Goal: Information Seeking & Learning: Learn about a topic

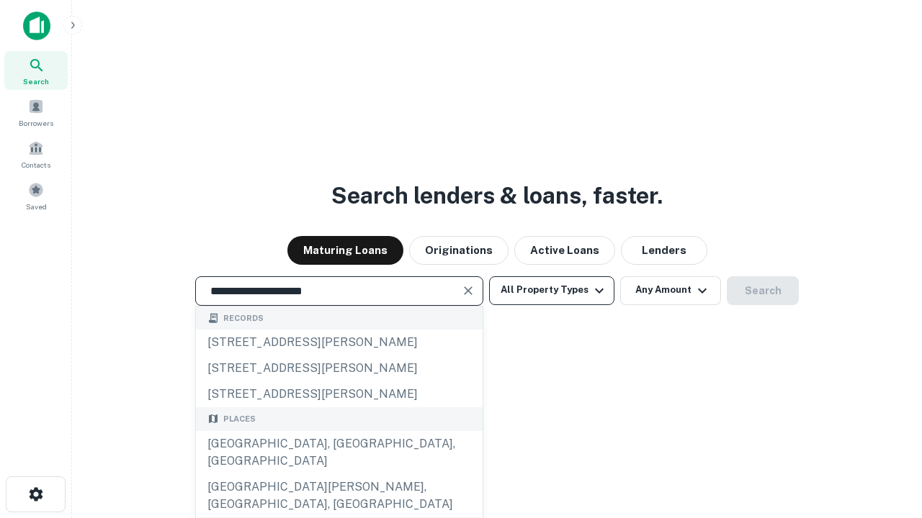
click at [338, 475] on div "[GEOGRAPHIC_DATA], [GEOGRAPHIC_DATA], [GEOGRAPHIC_DATA]" at bounding box center [339, 452] width 287 height 43
click at [552, 290] on button "All Property Types" at bounding box center [551, 291] width 125 height 29
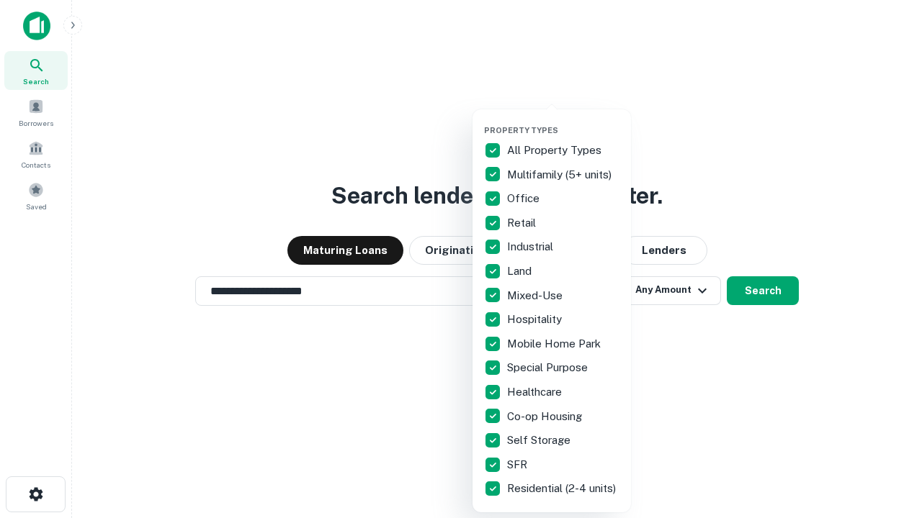
type input "**********"
click at [563, 121] on button "button" at bounding box center [563, 121] width 158 height 1
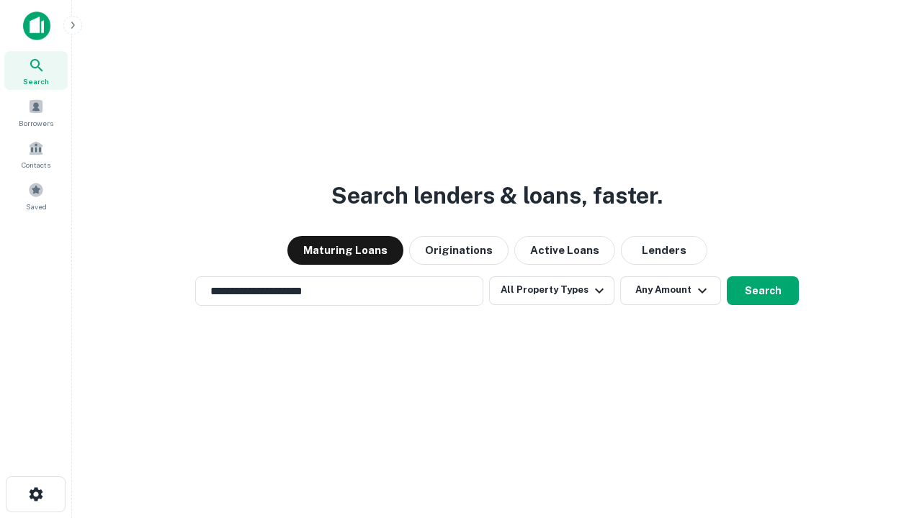
scroll to position [9, 174]
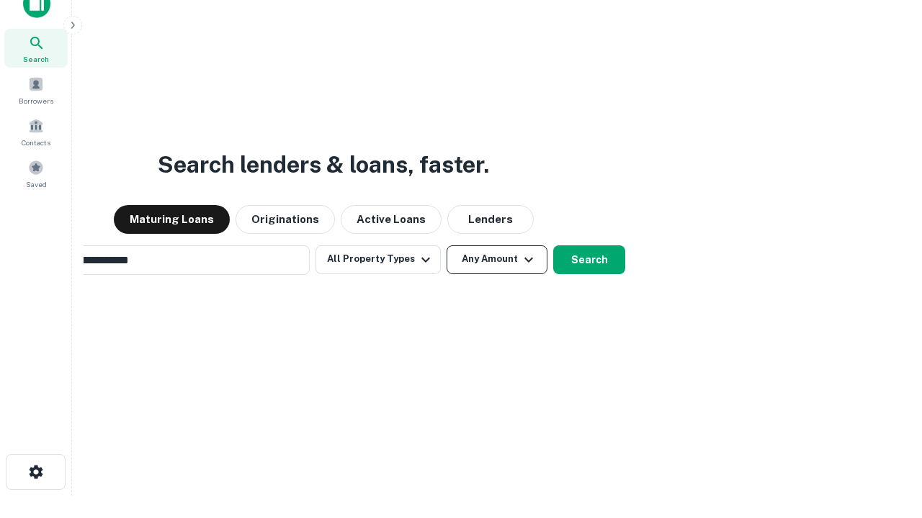
click at [446, 246] on button "Any Amount" at bounding box center [496, 260] width 101 height 29
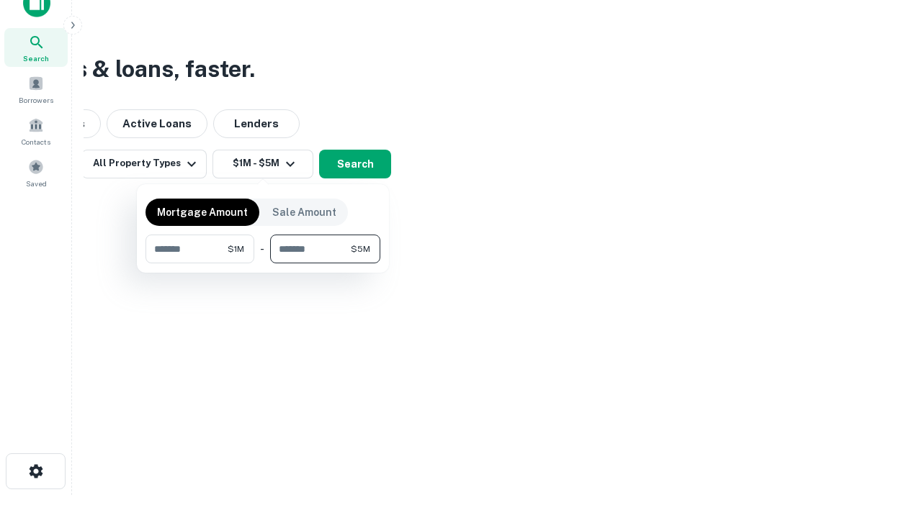
type input "*******"
click at [263, 264] on button "button" at bounding box center [262, 264] width 235 height 1
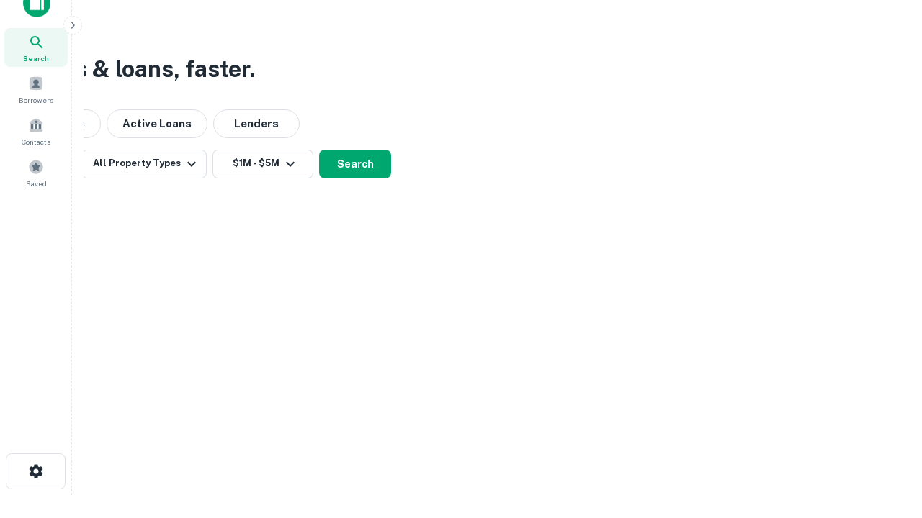
scroll to position [22, 0]
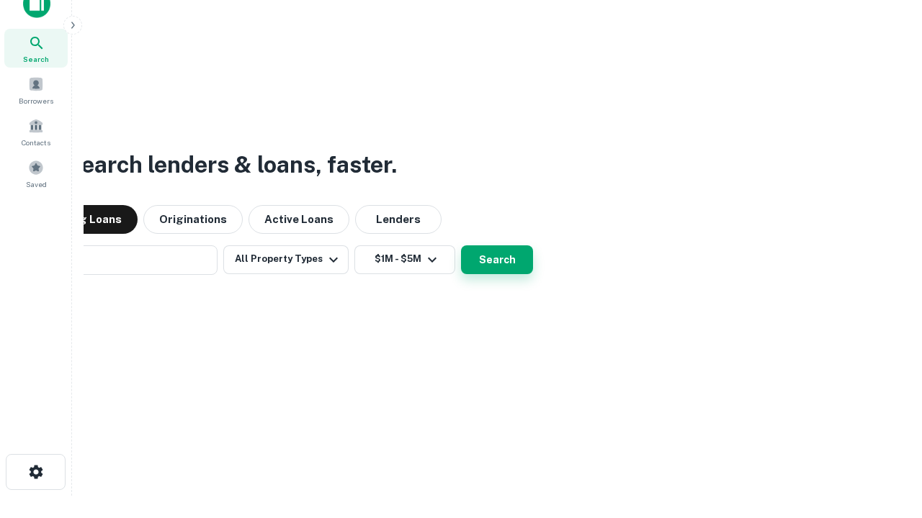
click at [461, 246] on button "Search" at bounding box center [497, 260] width 72 height 29
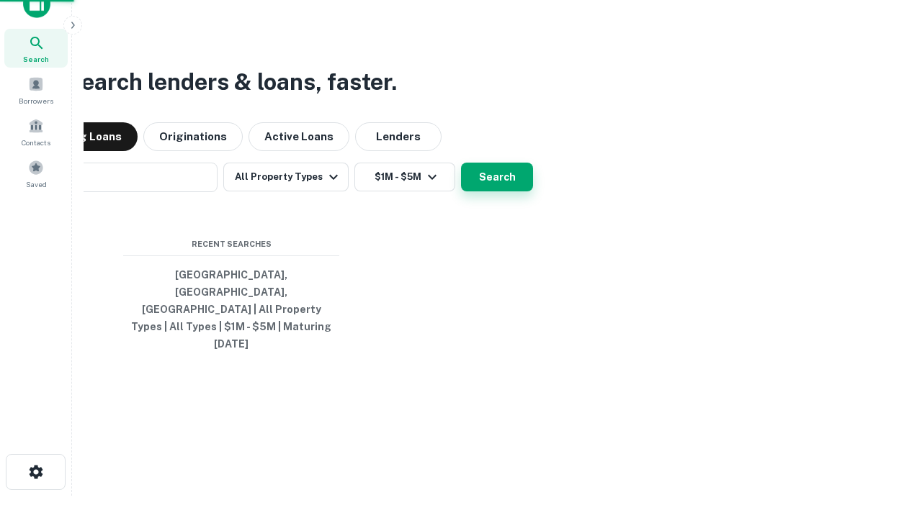
scroll to position [23, 0]
